Goal: Task Accomplishment & Management: Use online tool/utility

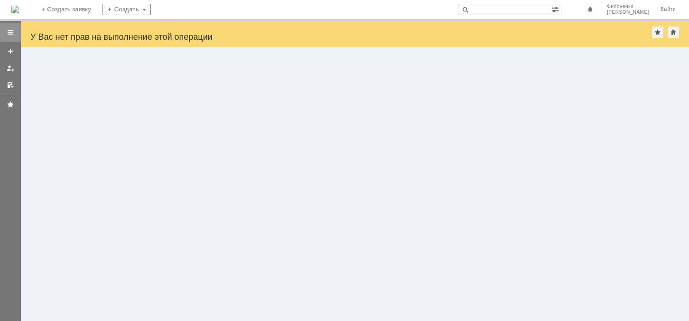
click at [11, 31] on div at bounding box center [11, 32] width 8 height 8
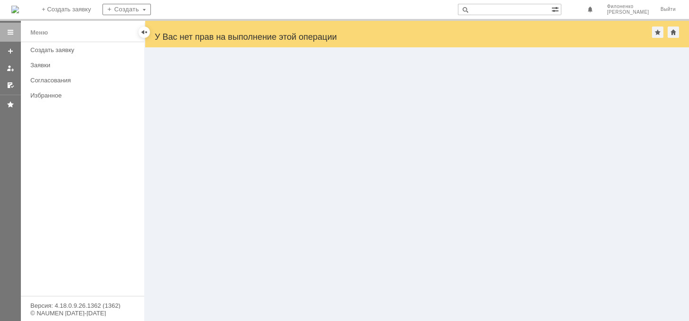
click at [43, 33] on div "Меню" at bounding box center [39, 32] width 18 height 11
click at [42, 64] on div "Заявки" at bounding box center [84, 65] width 108 height 7
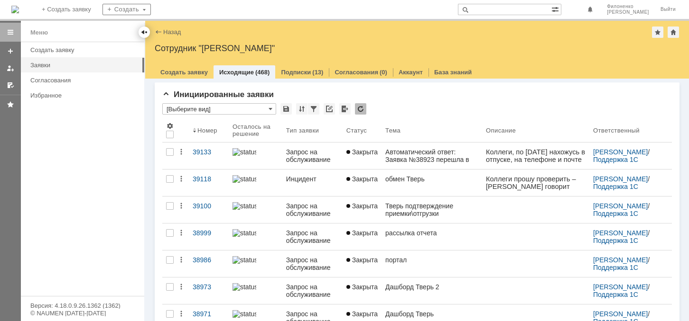
click at [144, 32] on div at bounding box center [144, 32] width 8 height 8
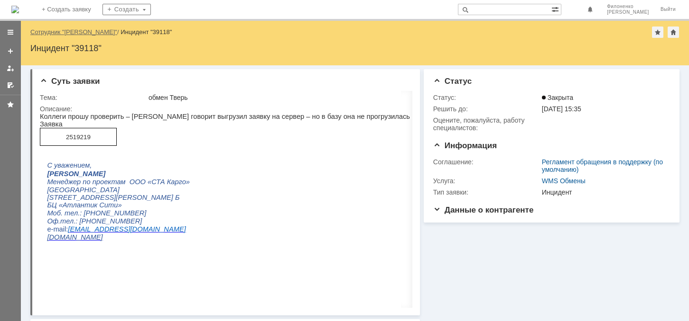
click at [61, 30] on link "Сотрудник "[PERSON_NAME]"" at bounding box center [73, 31] width 87 height 7
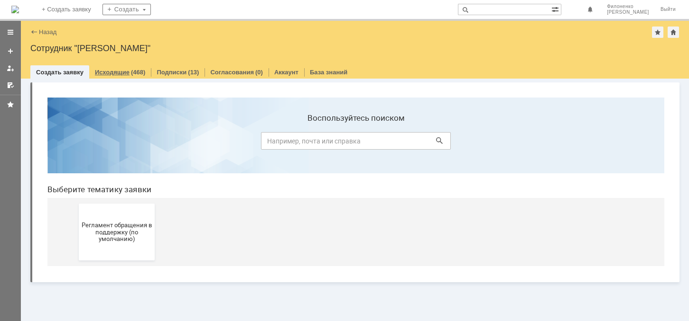
click at [113, 73] on link "Исходящие" at bounding box center [112, 72] width 35 height 7
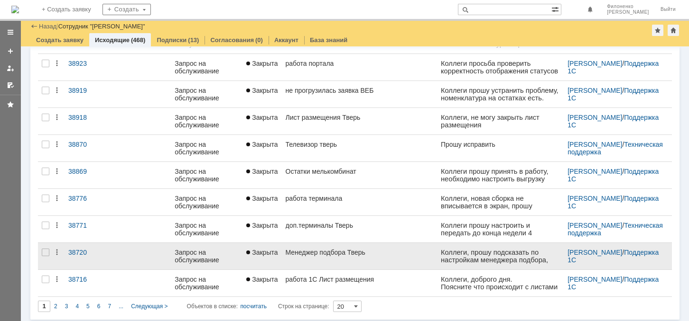
click at [308, 249] on div "Менеджер подбора Тверь" at bounding box center [358, 253] width 147 height 8
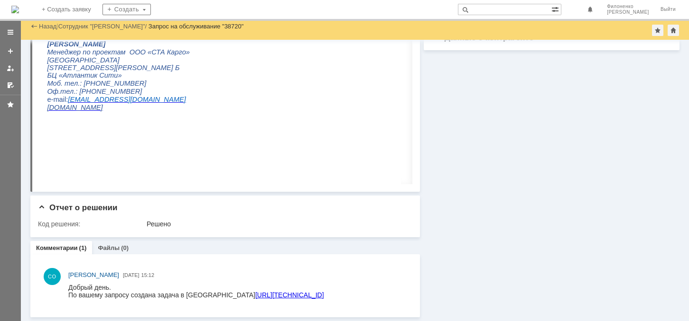
click at [255, 294] on link "http://172.16.7.21:1919/browse/WMSDEV-1861" at bounding box center [289, 296] width 69 height 8
